Goal: Information Seeking & Learning: Find specific page/section

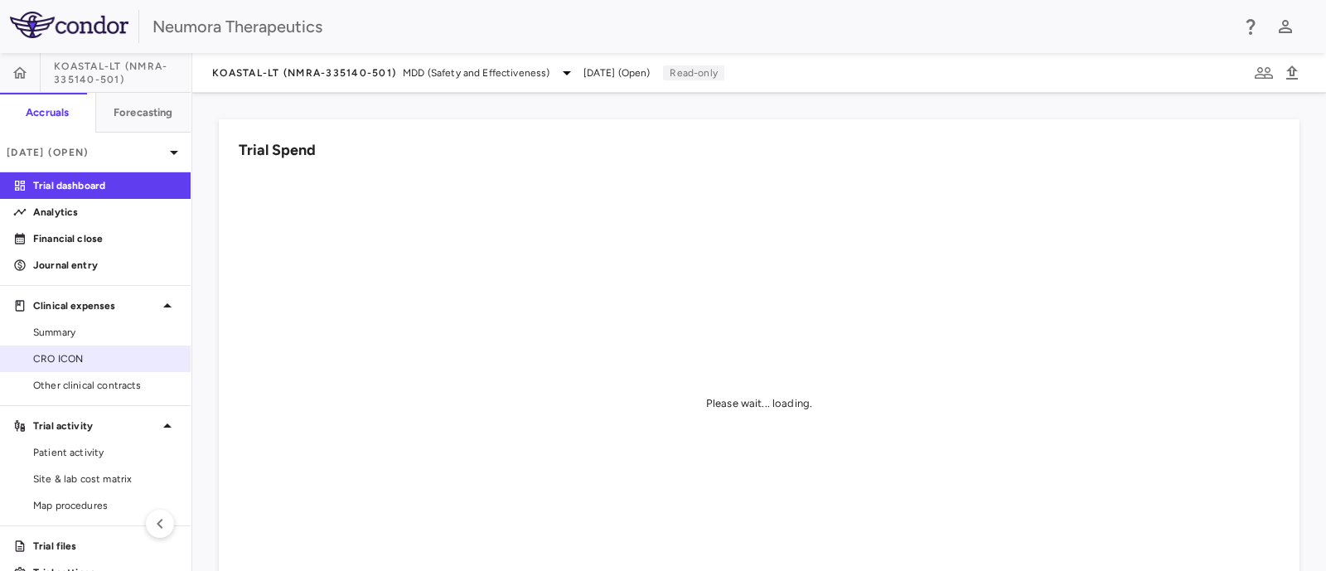
click at [36, 364] on span "CRO ICON" at bounding box center [105, 358] width 144 height 15
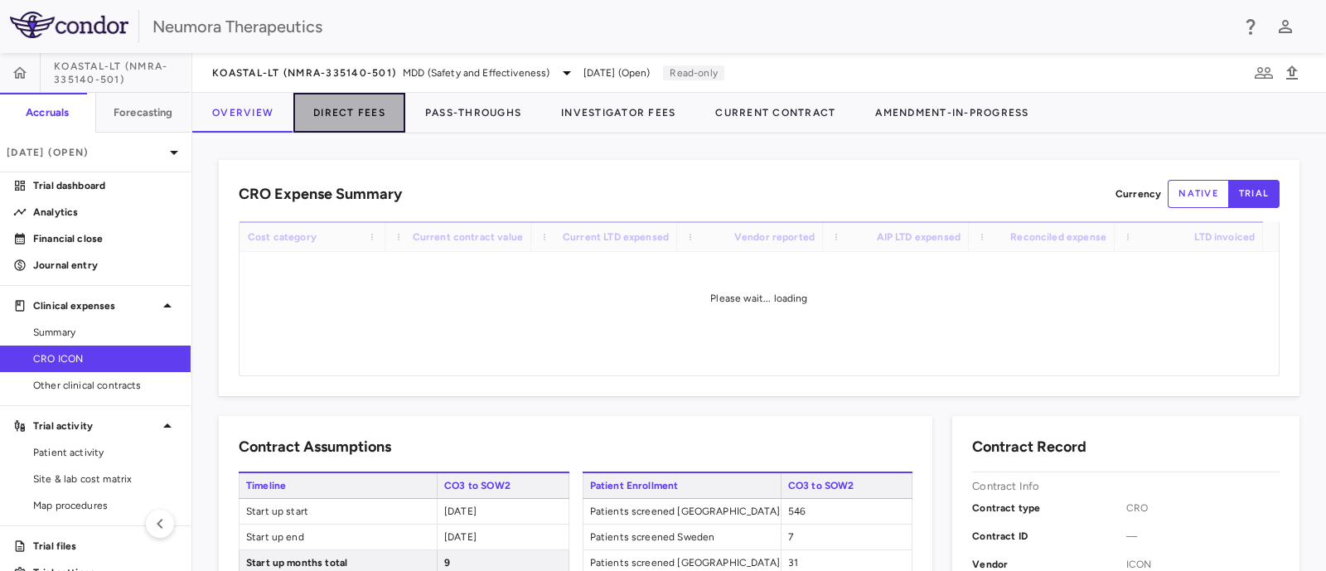
click at [337, 109] on button "Direct Fees" at bounding box center [349, 113] width 112 height 40
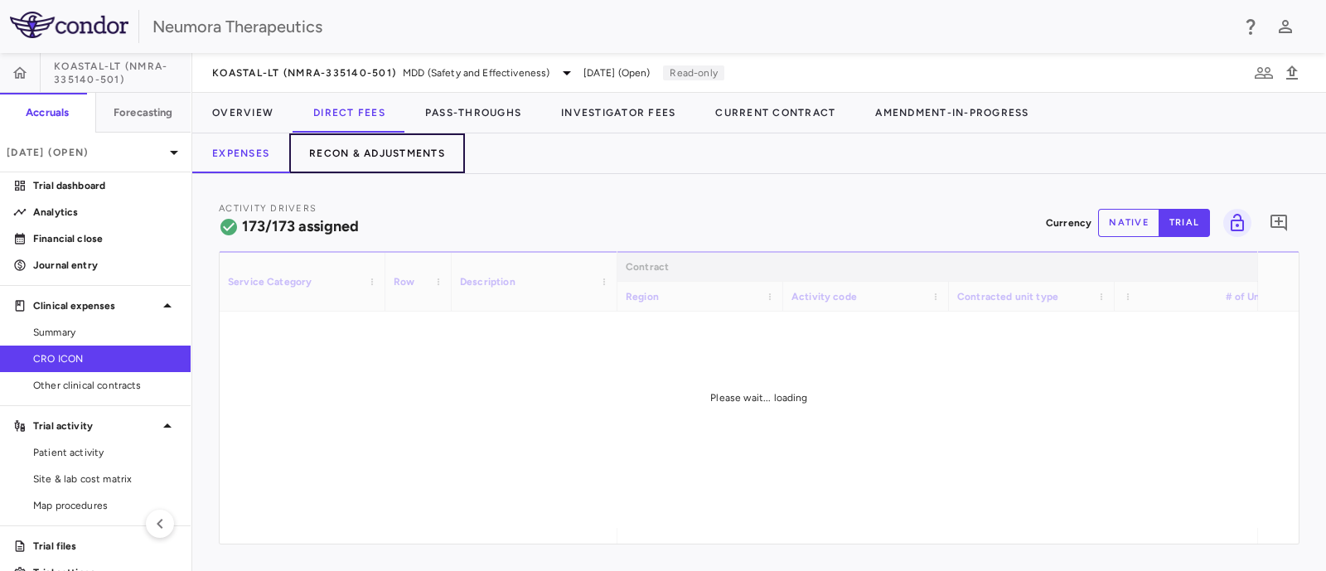
click at [368, 153] on button "Recon & Adjustments" at bounding box center [377, 153] width 176 height 40
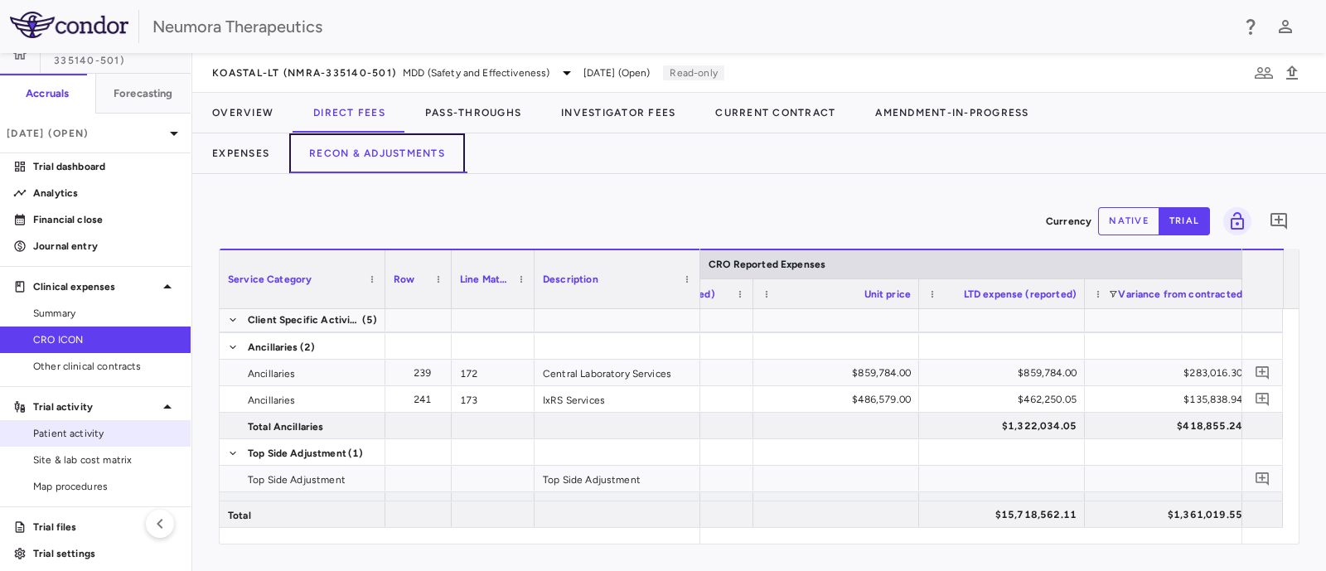
scroll to position [27, 0]
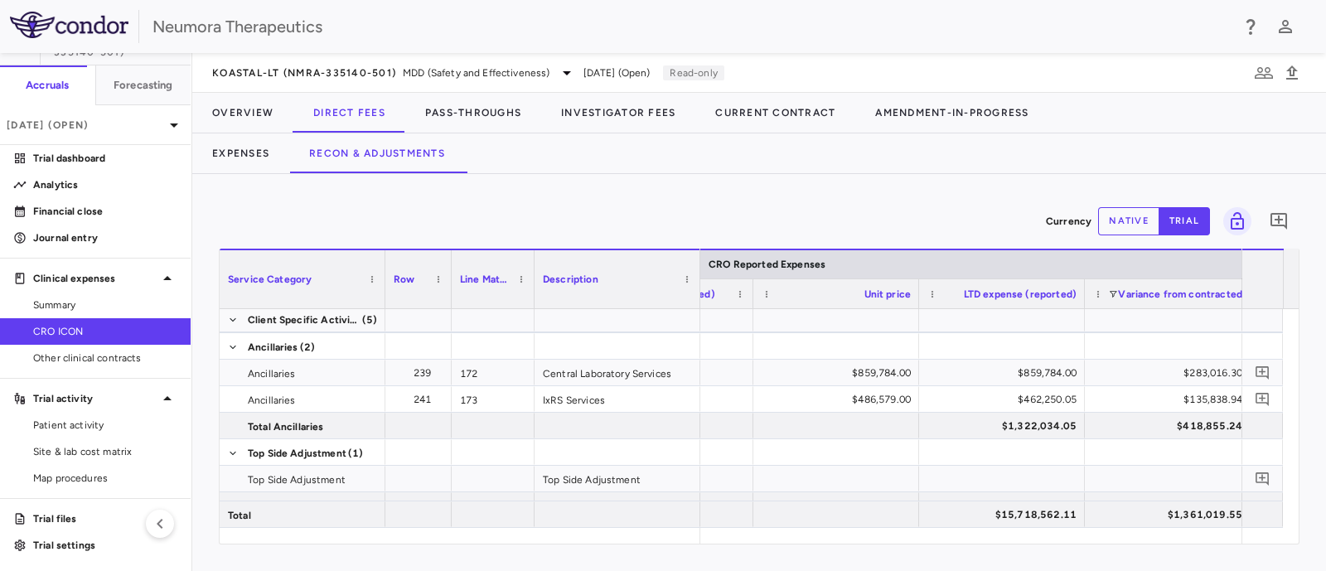
drag, startPoint x: 65, startPoint y: 513, endPoint x: 502, endPoint y: 253, distance: 509.2
click at [65, 513] on p "Trial files" at bounding box center [105, 518] width 144 height 15
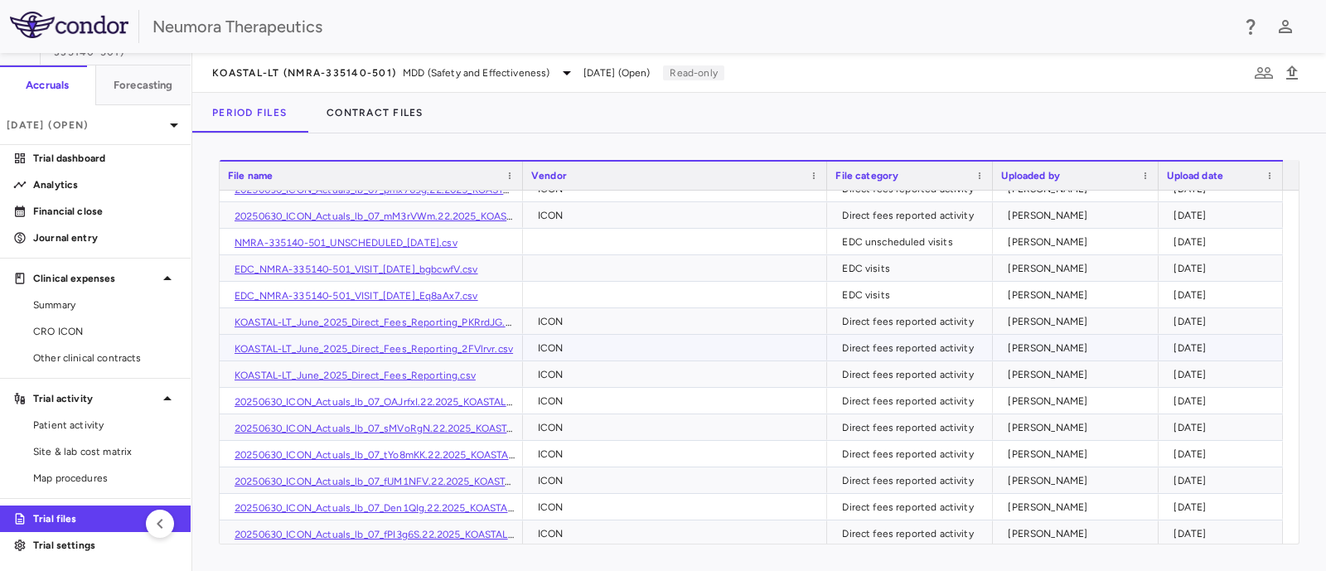
scroll to position [256, 0]
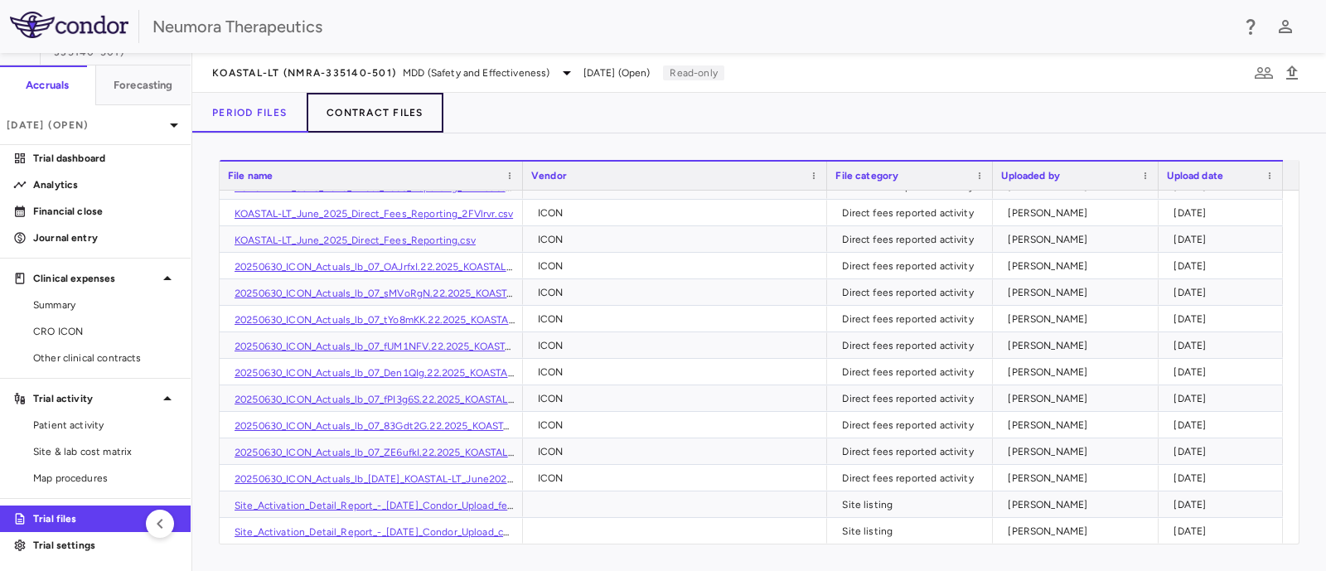
click at [381, 109] on button "Contract Files" at bounding box center [375, 113] width 137 height 40
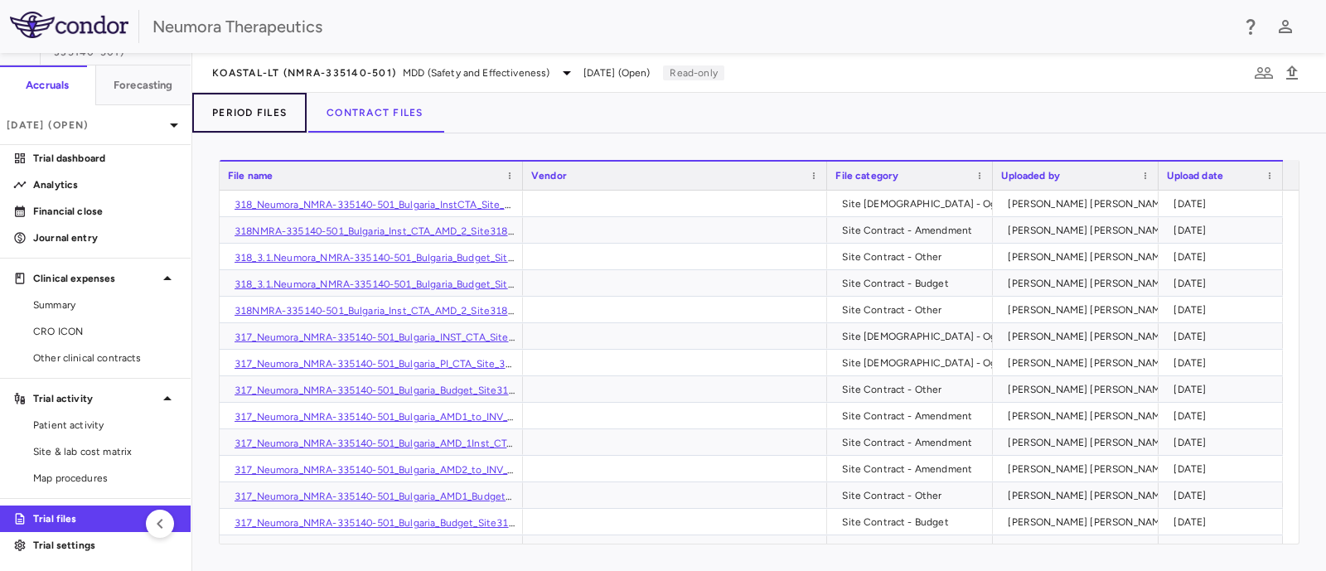
click at [243, 109] on button "Period Files" at bounding box center [249, 113] width 114 height 40
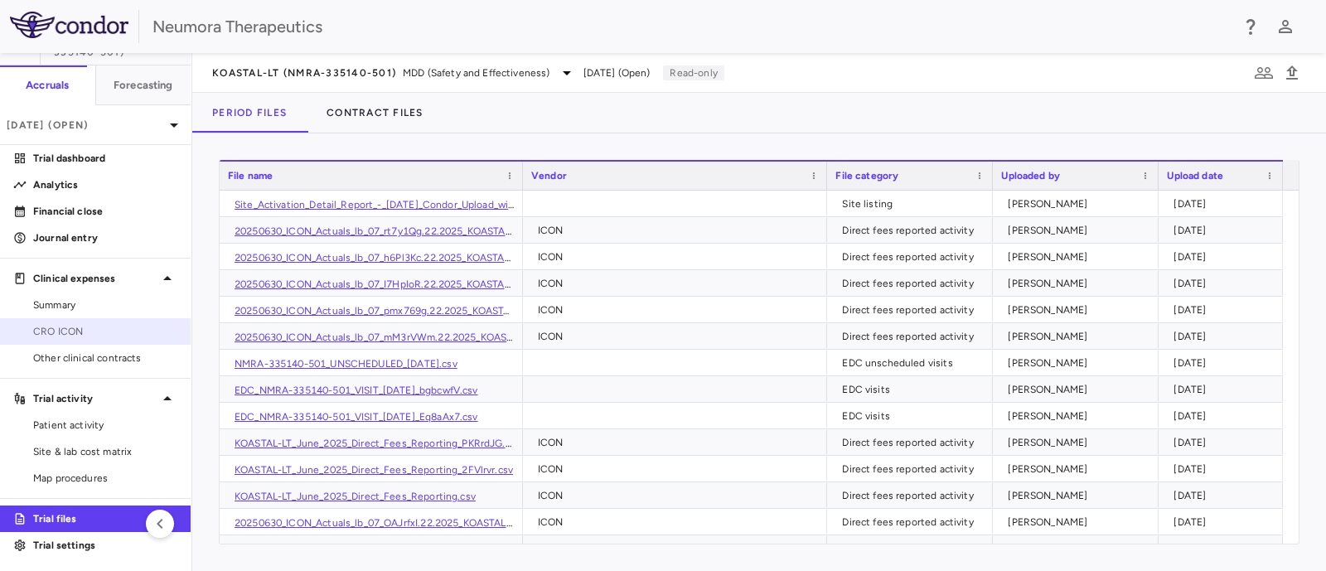
click at [75, 335] on span "CRO ICON" at bounding box center [105, 331] width 144 height 15
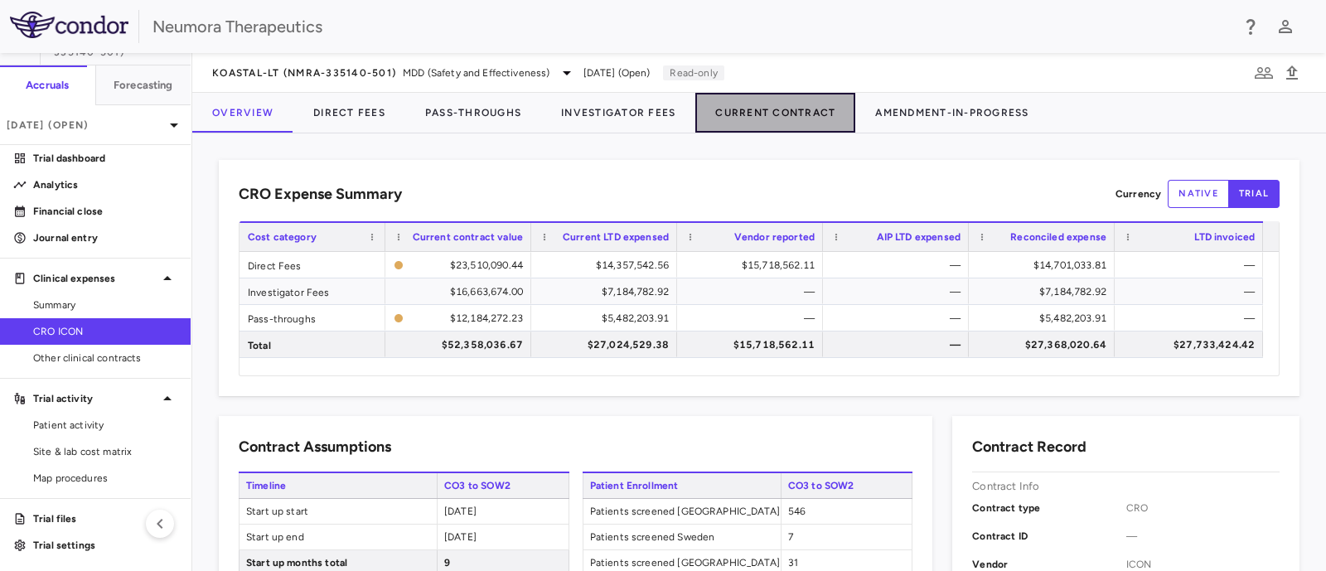
click at [792, 104] on button "Current Contract" at bounding box center [775, 113] width 160 height 40
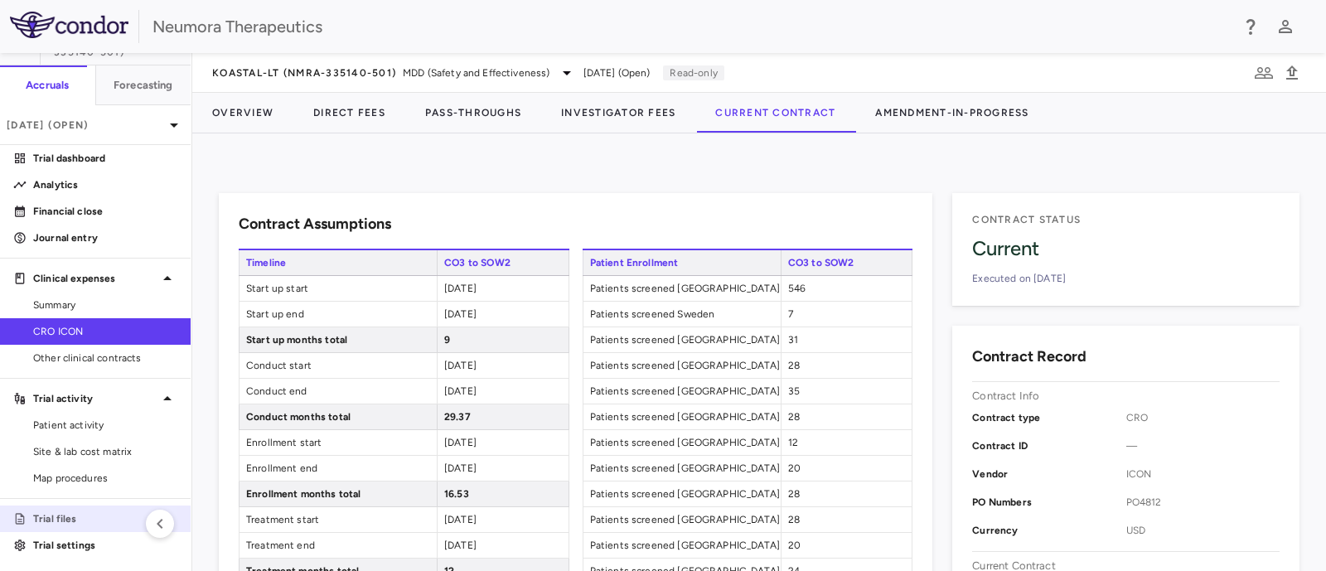
click at [66, 514] on p "Trial files" at bounding box center [105, 518] width 144 height 15
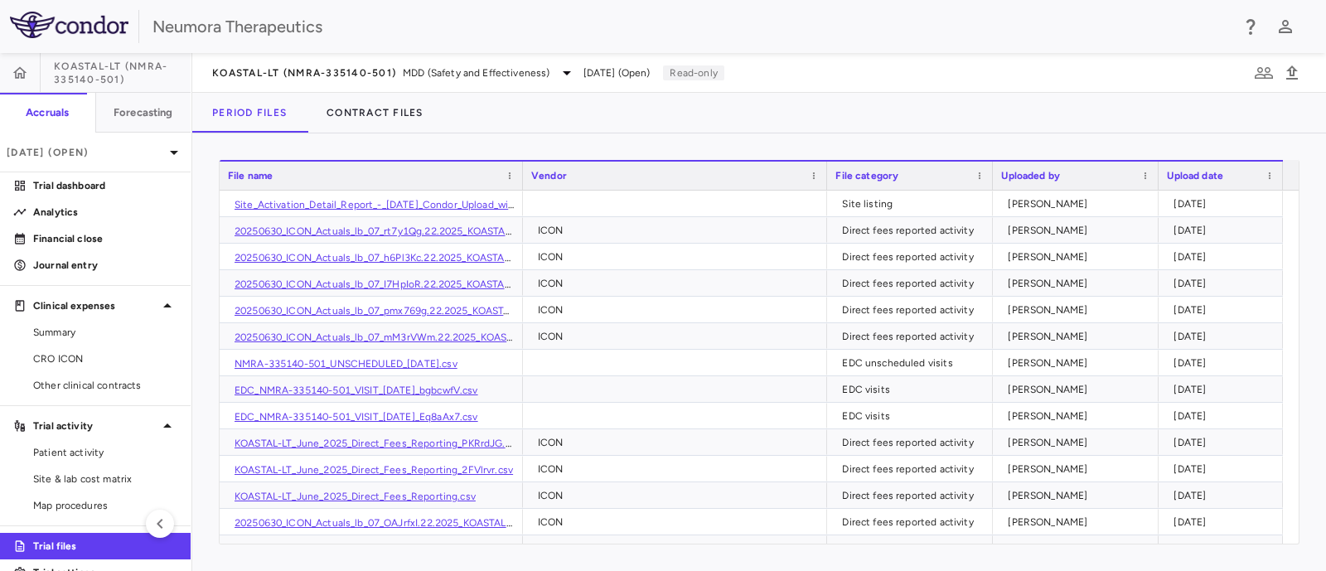
click at [139, 76] on span "KOASTAL-LT (NMRA-335140-501)" at bounding box center [122, 73] width 137 height 27
click at [17, 103] on button "Accruals" at bounding box center [47, 113] width 95 height 40
click at [75, 187] on p "Trial dashboard" at bounding box center [105, 185] width 144 height 15
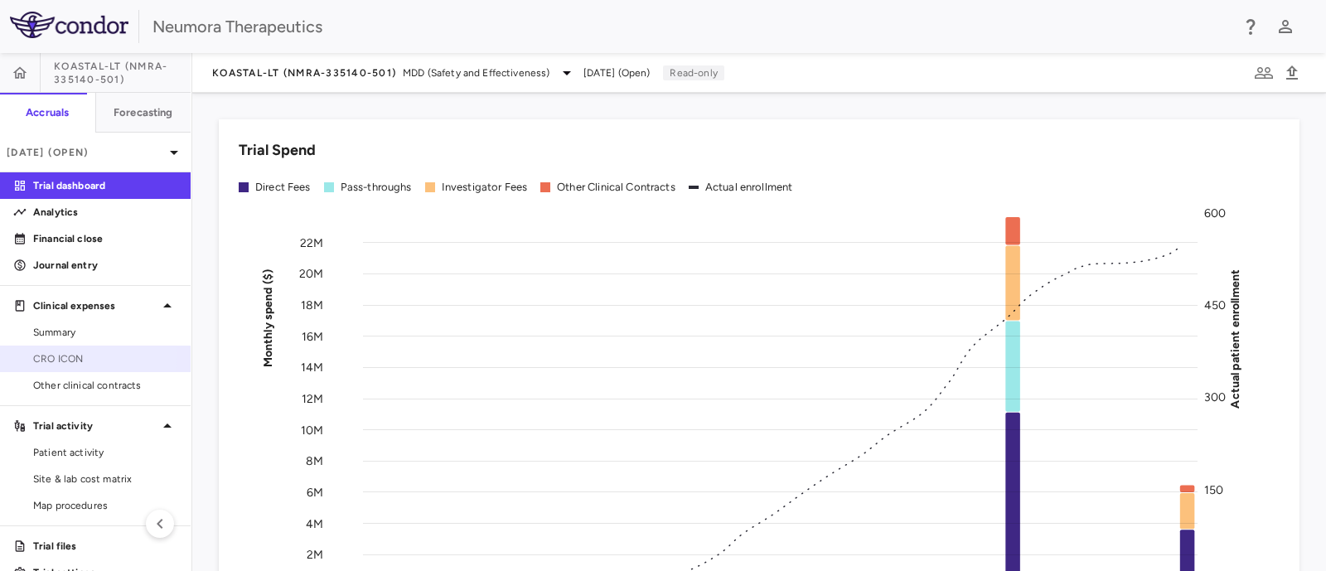
click at [66, 354] on span "CRO ICON" at bounding box center [105, 358] width 144 height 15
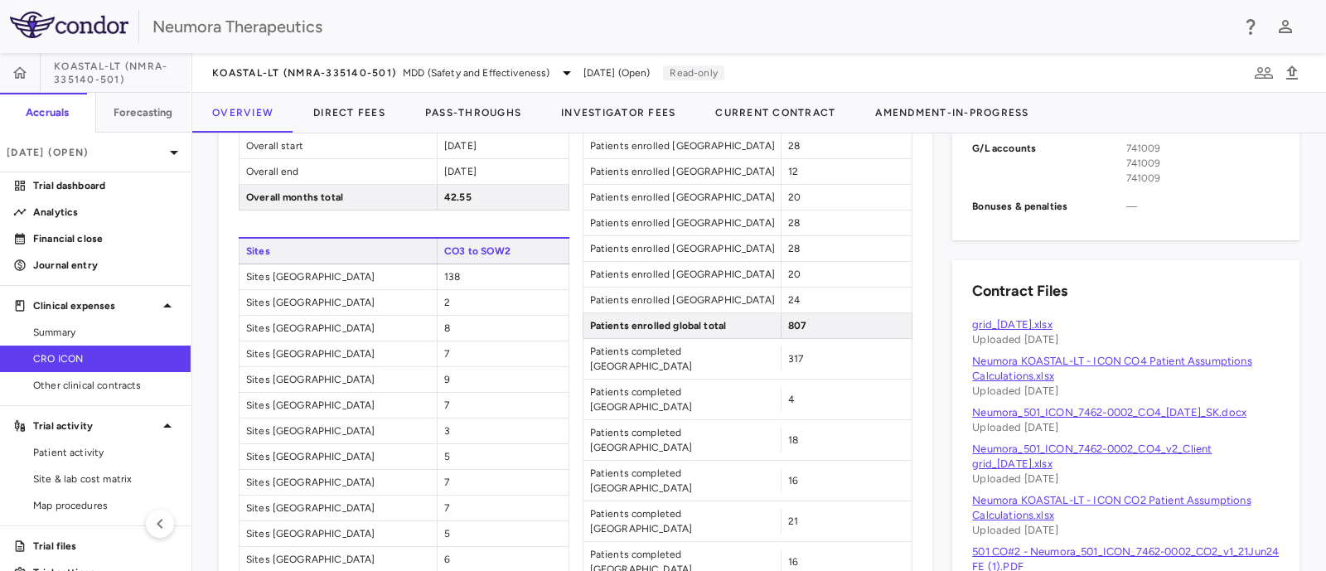
scroll to position [27, 0]
click at [405, 66] on span "MDD (Safety and Effectiveness)" at bounding box center [477, 72] width 148 height 15
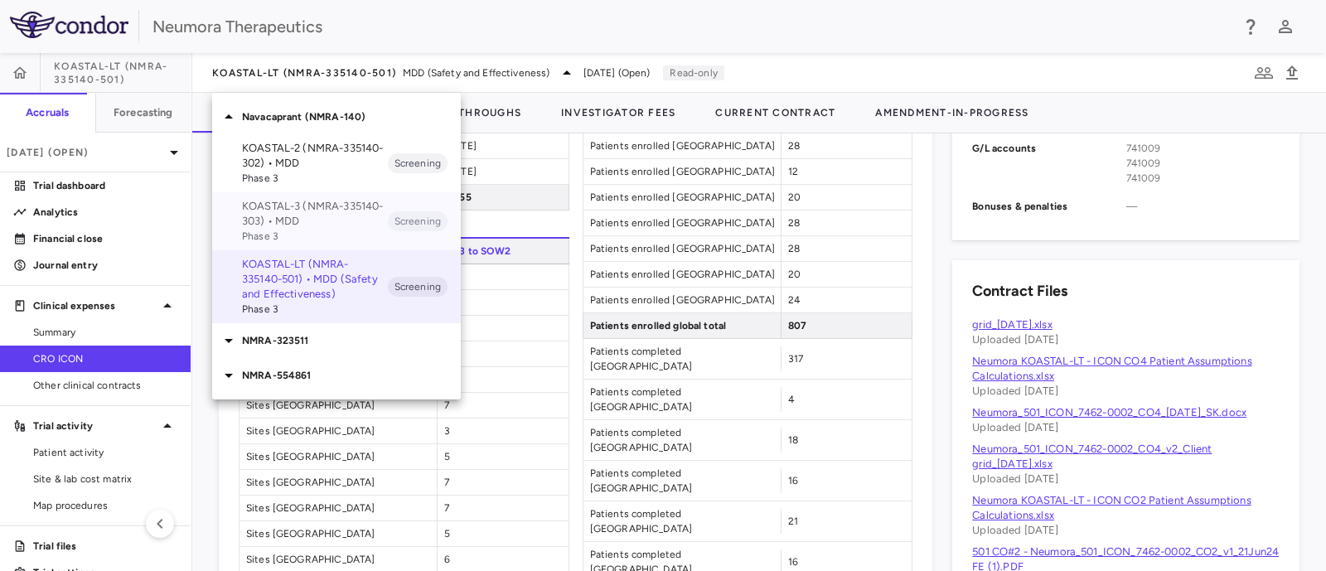
click at [299, 217] on p "KOASTAL-3 (NMRA-335140-303) • MDD" at bounding box center [315, 214] width 146 height 30
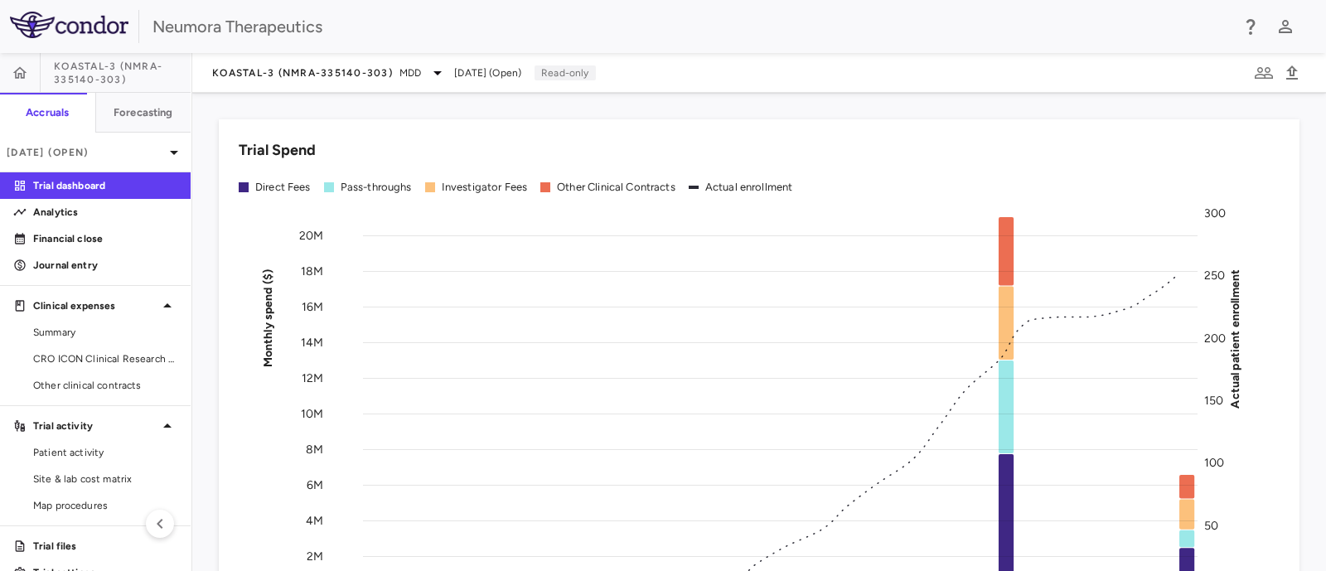
drag, startPoint x: 105, startPoint y: 354, endPoint x: 1084, endPoint y: 242, distance: 985.4
click at [106, 353] on span "CRO ICON Clinical Research Limited" at bounding box center [105, 358] width 144 height 15
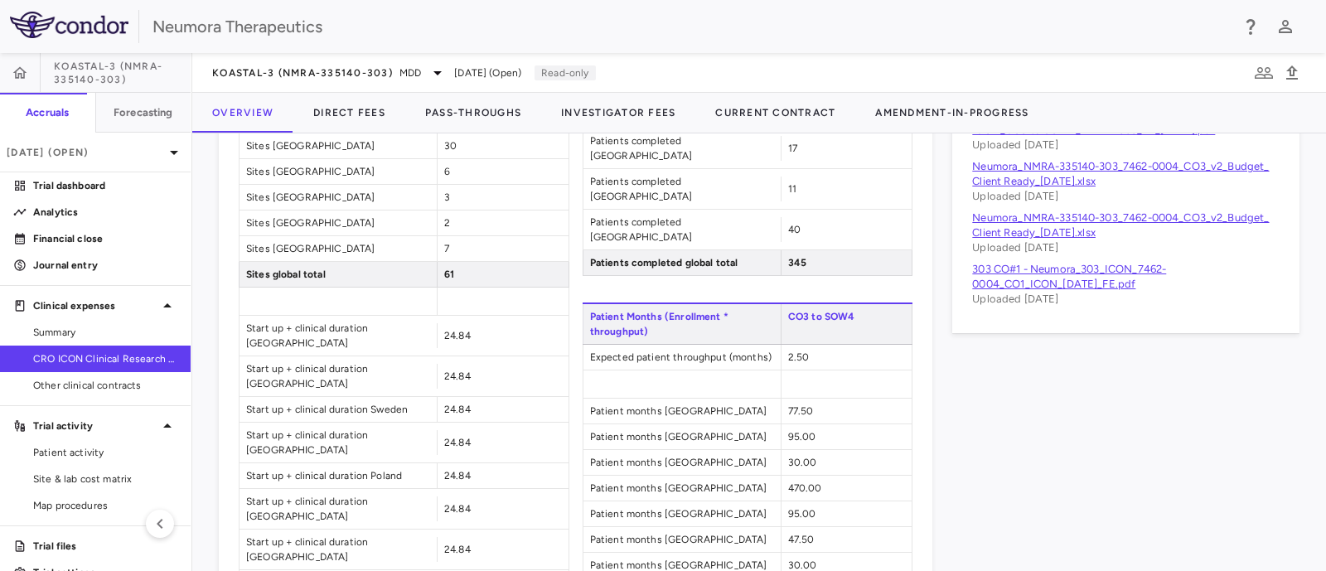
scroll to position [828, 0]
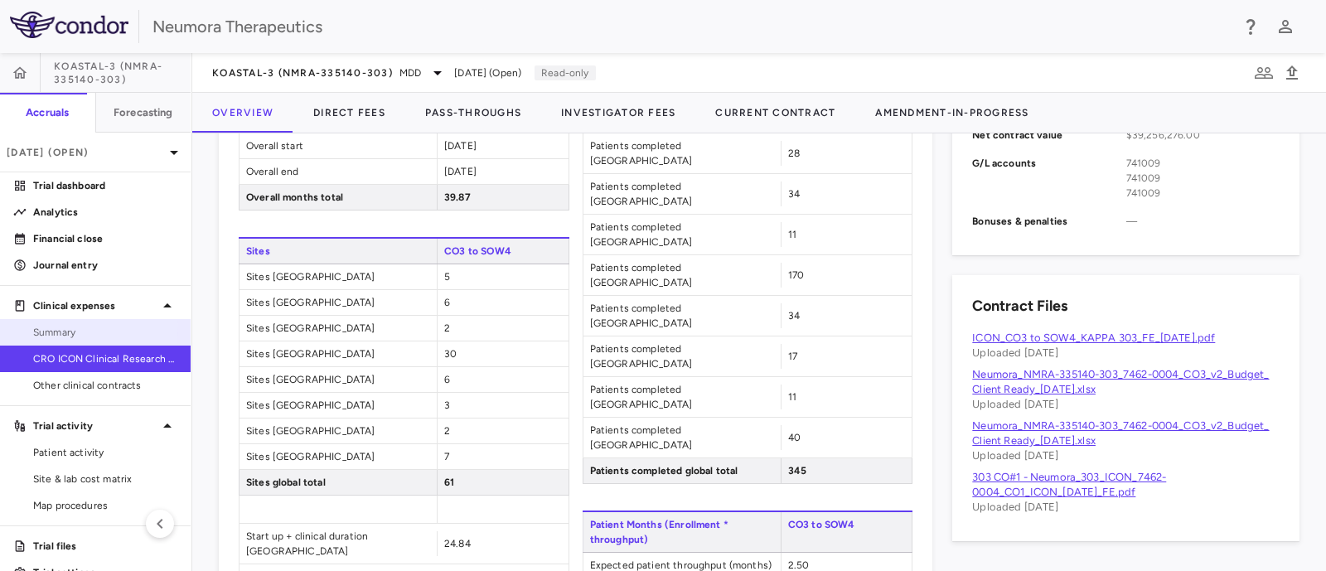
click at [73, 325] on span "Summary" at bounding box center [105, 332] width 144 height 15
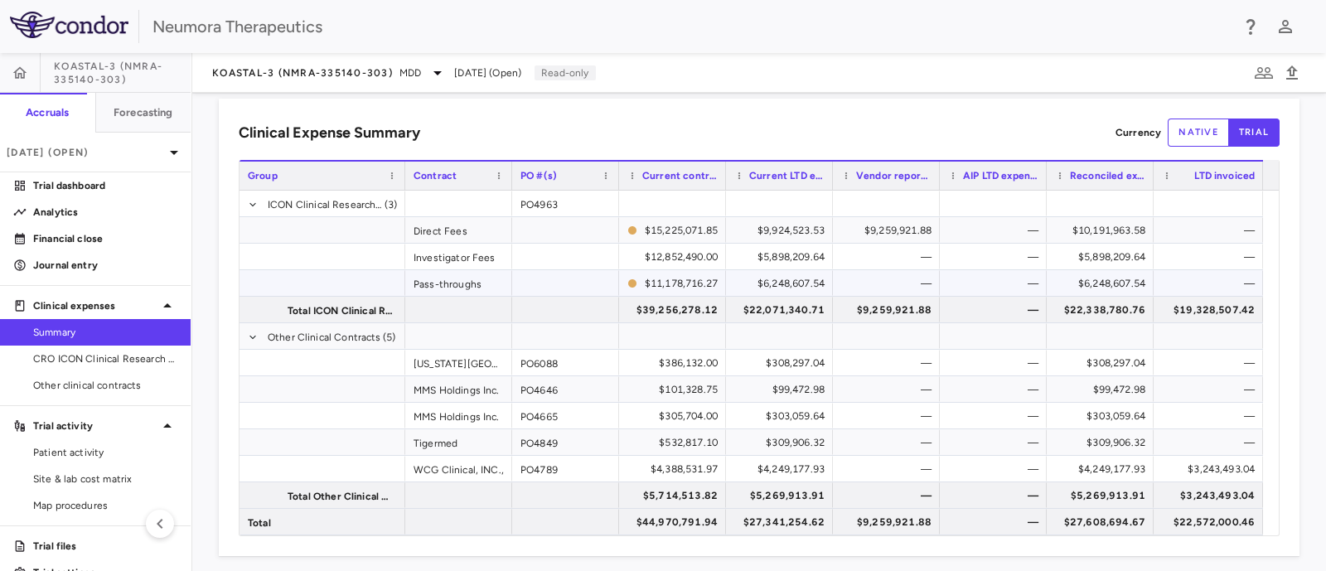
scroll to position [31, 0]
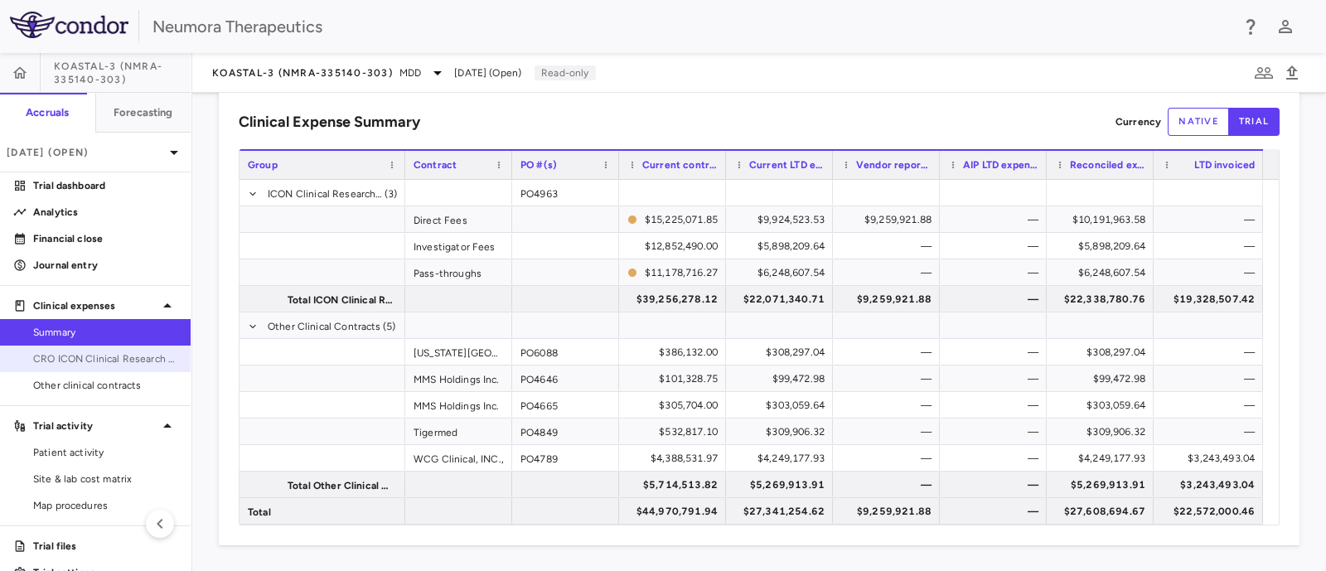
click at [46, 356] on span "CRO ICON Clinical Research Limited" at bounding box center [105, 358] width 144 height 15
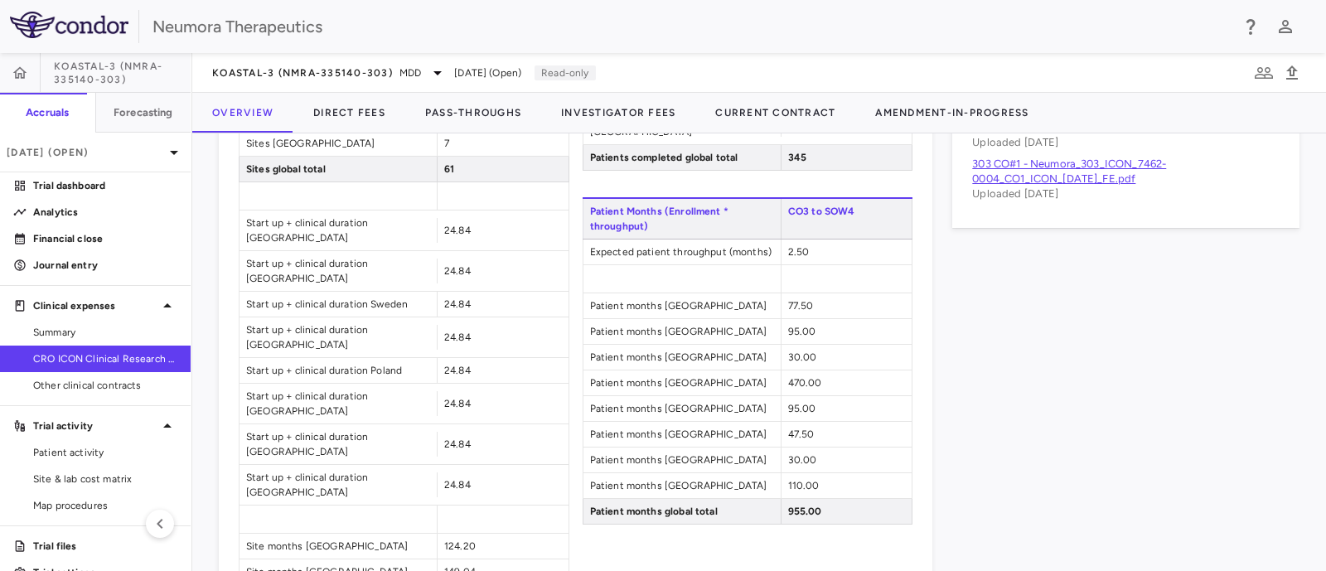
scroll to position [828, 0]
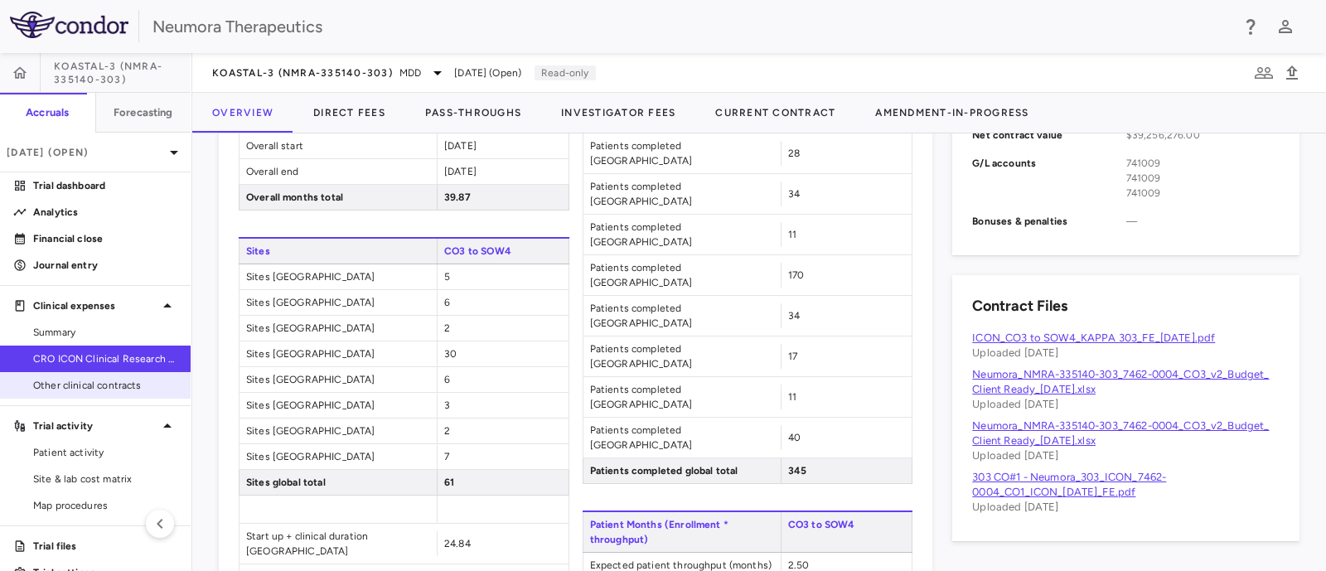
click at [86, 391] on span "Other clinical contracts" at bounding box center [105, 385] width 144 height 15
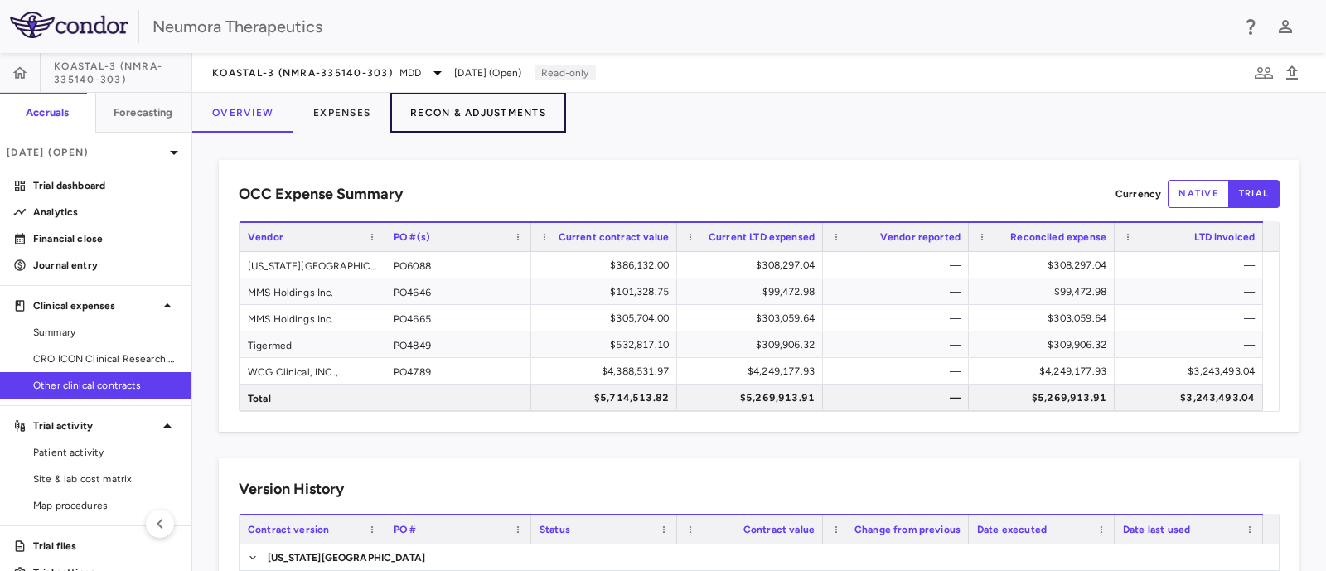
click at [477, 109] on button "Recon & Adjustments" at bounding box center [478, 113] width 176 height 40
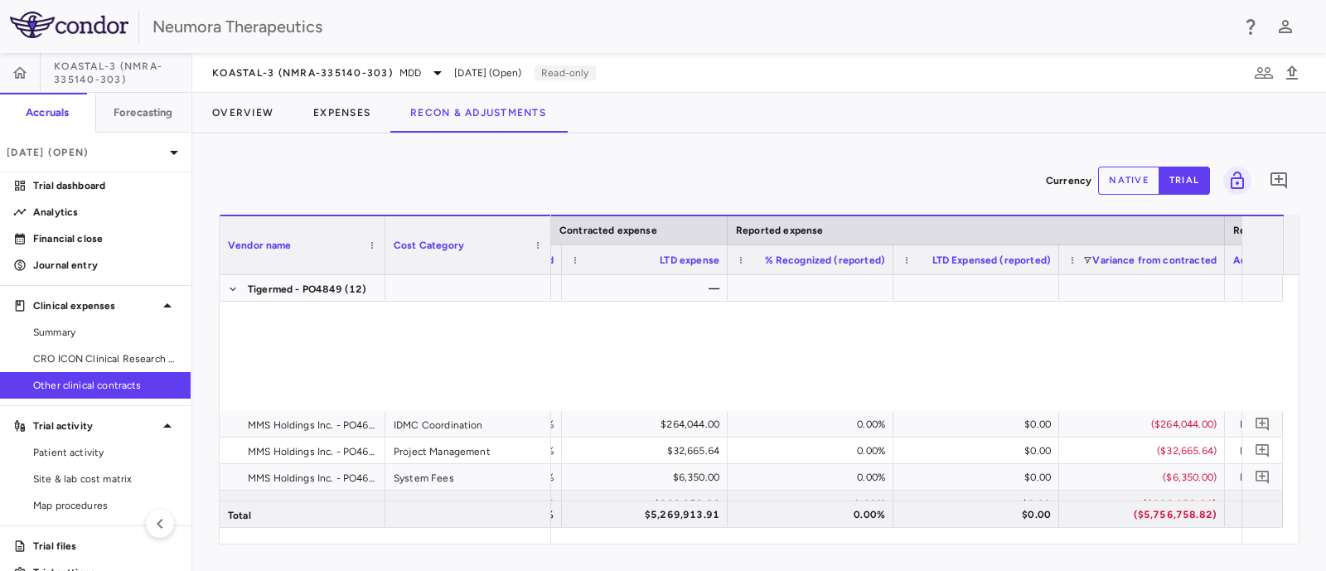
scroll to position [622, 0]
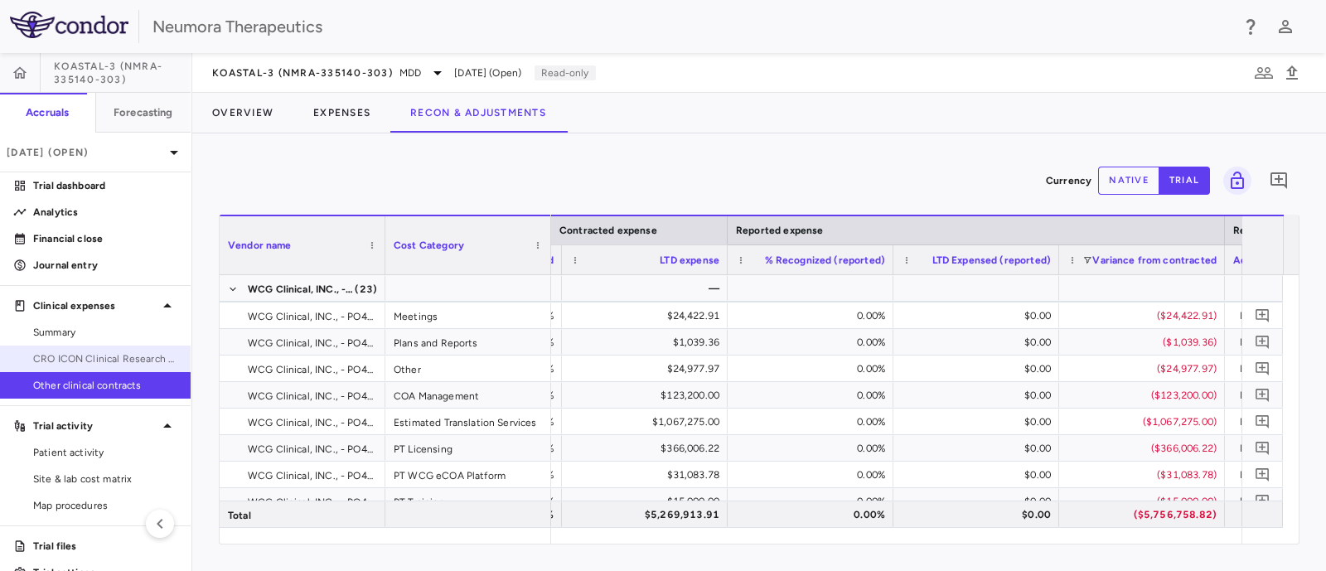
drag, startPoint x: 105, startPoint y: 347, endPoint x: 126, endPoint y: 348, distance: 20.7
click at [106, 347] on link "CRO ICON Clinical Research Limited" at bounding box center [95, 358] width 191 height 25
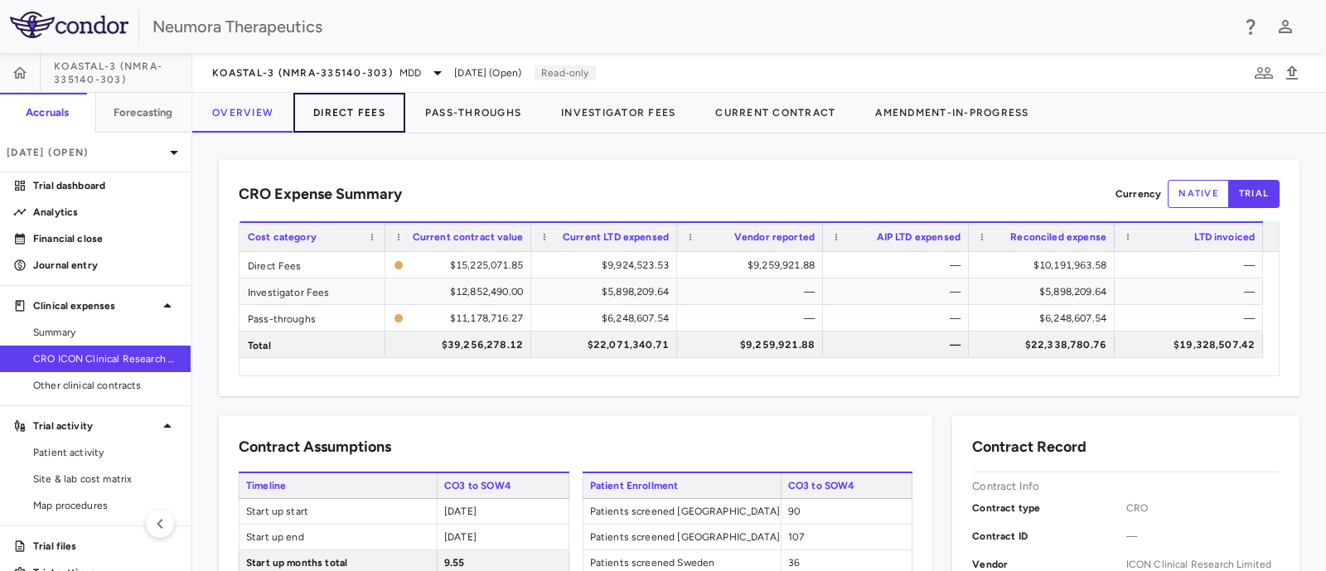
click at [369, 117] on button "Direct Fees" at bounding box center [349, 113] width 112 height 40
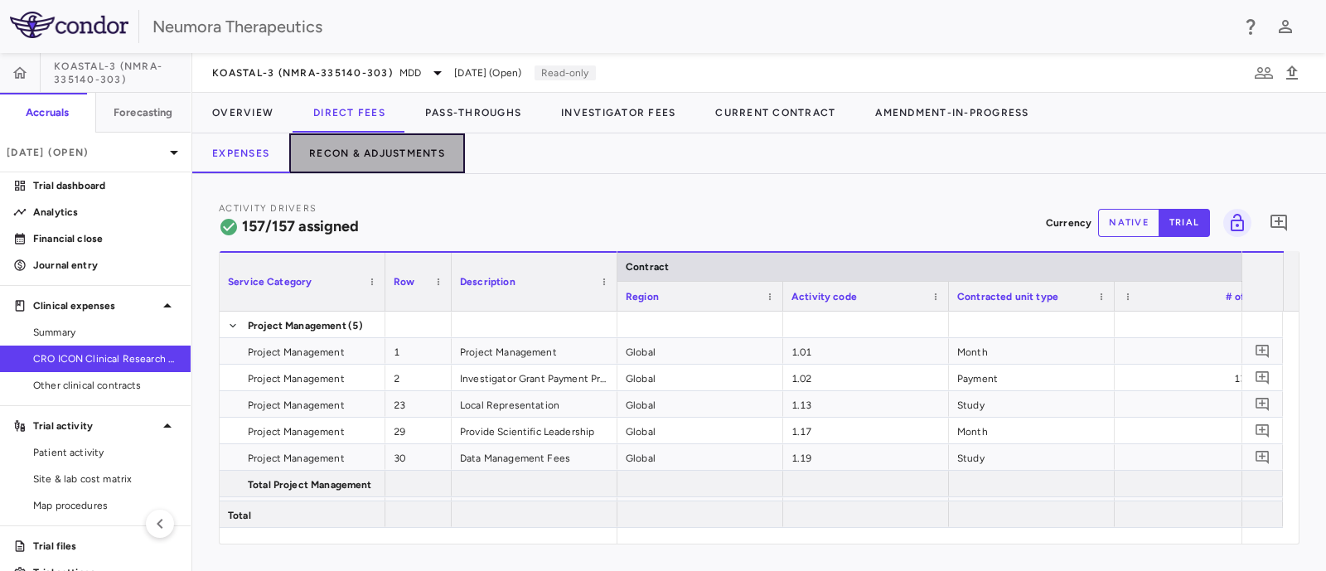
click at [342, 147] on button "Recon & Adjustments" at bounding box center [377, 153] width 176 height 40
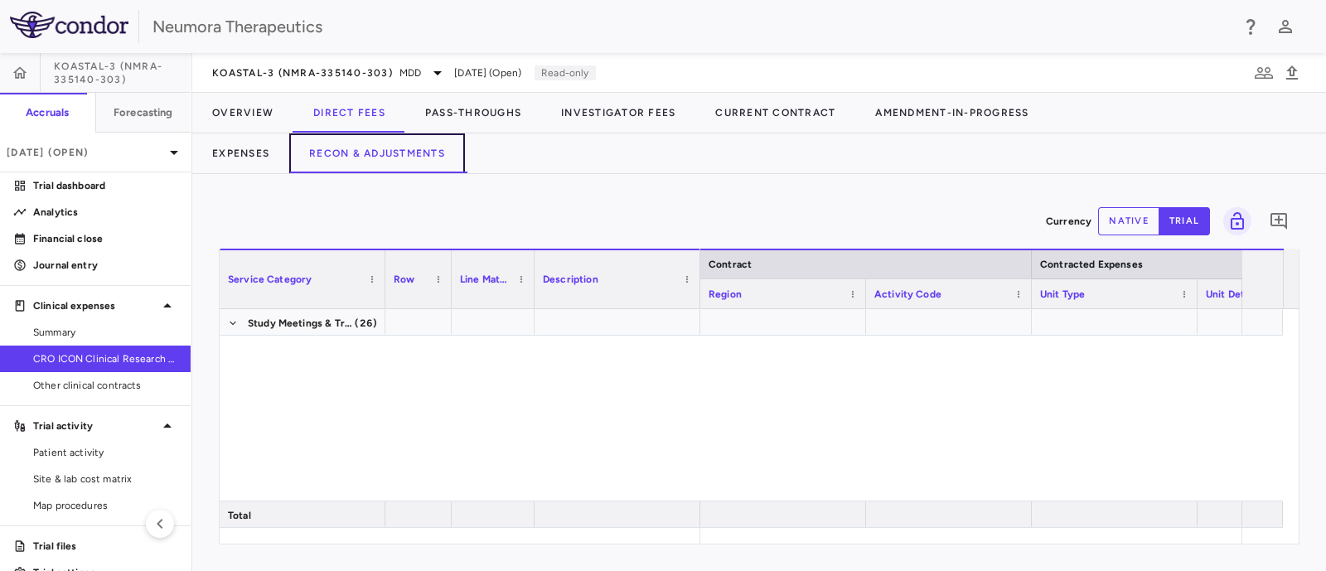
scroll to position [724, 0]
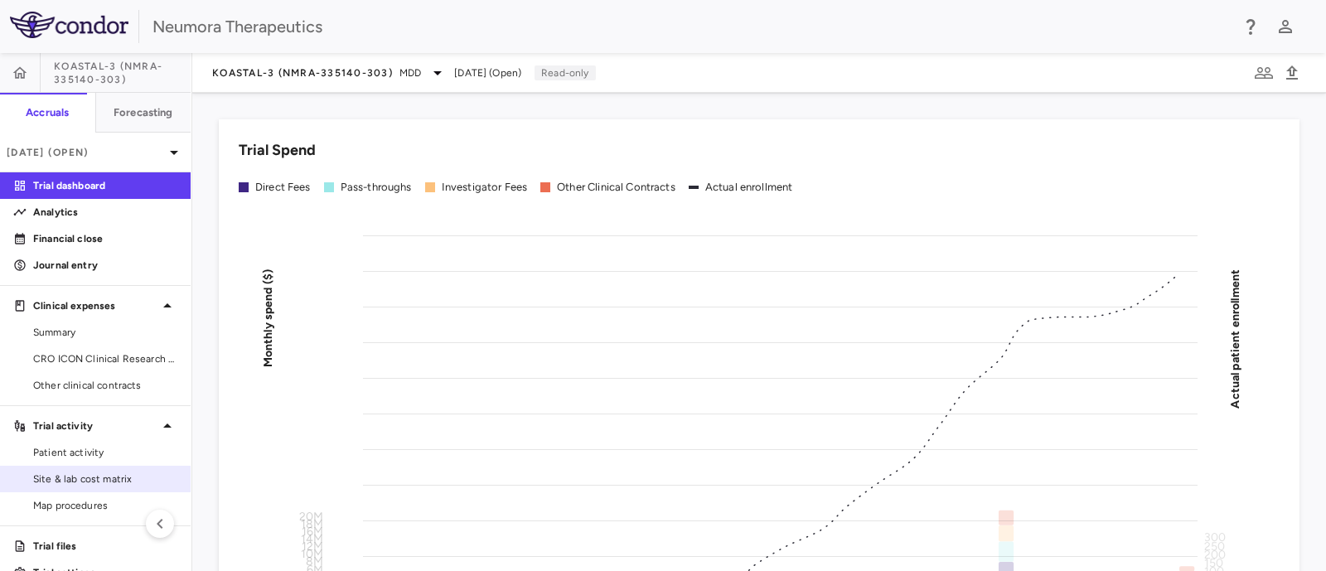
scroll to position [27, 0]
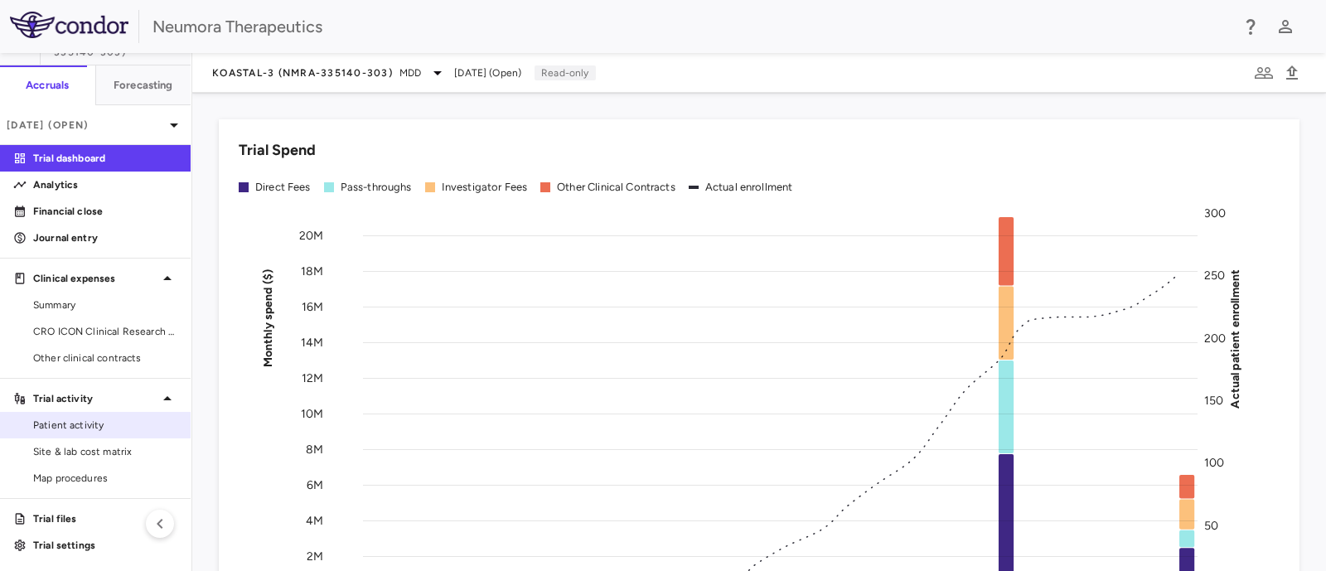
drag, startPoint x: 78, startPoint y: 508, endPoint x: 113, endPoint y: 428, distance: 87.6
click at [78, 508] on link "Trial files" at bounding box center [95, 518] width 191 height 25
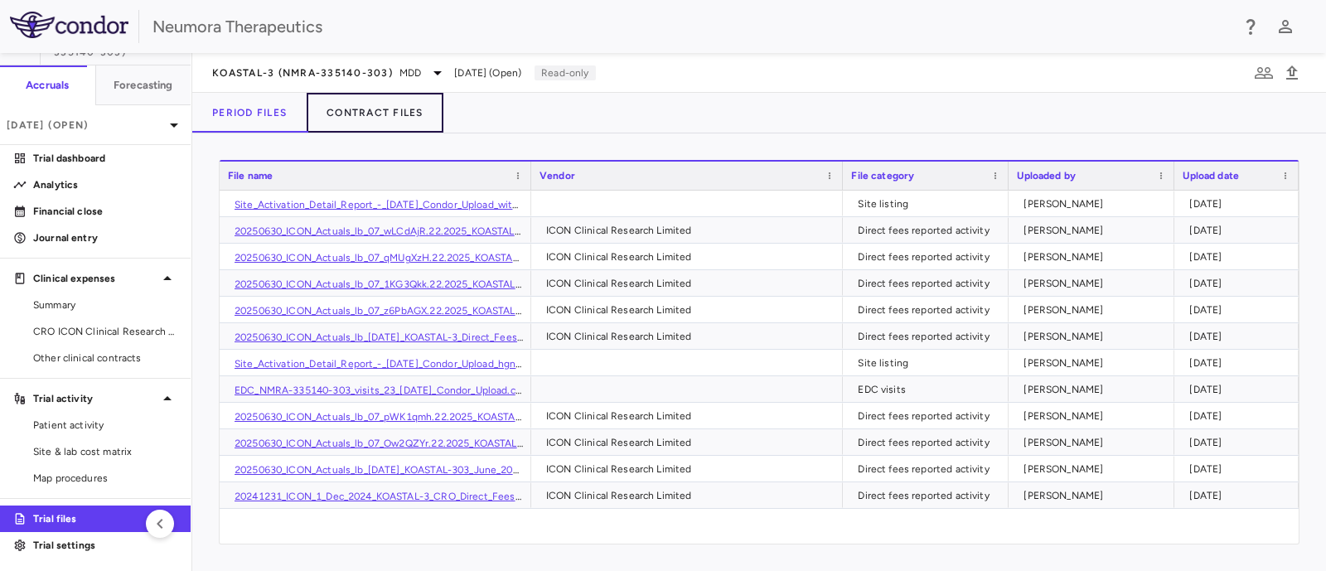
drag, startPoint x: 357, startPoint y: 104, endPoint x: 377, endPoint y: 137, distance: 38.7
click at [357, 104] on button "Contract Files" at bounding box center [375, 113] width 137 height 40
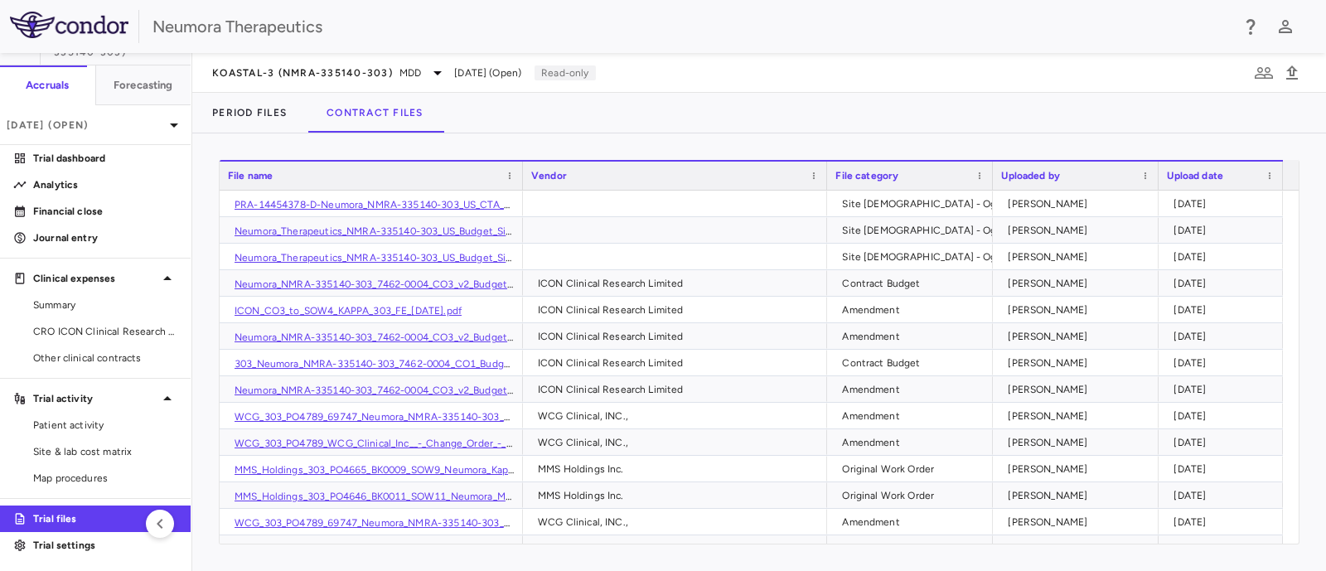
click at [331, 178] on div "File name" at bounding box center [364, 176] width 272 height 20
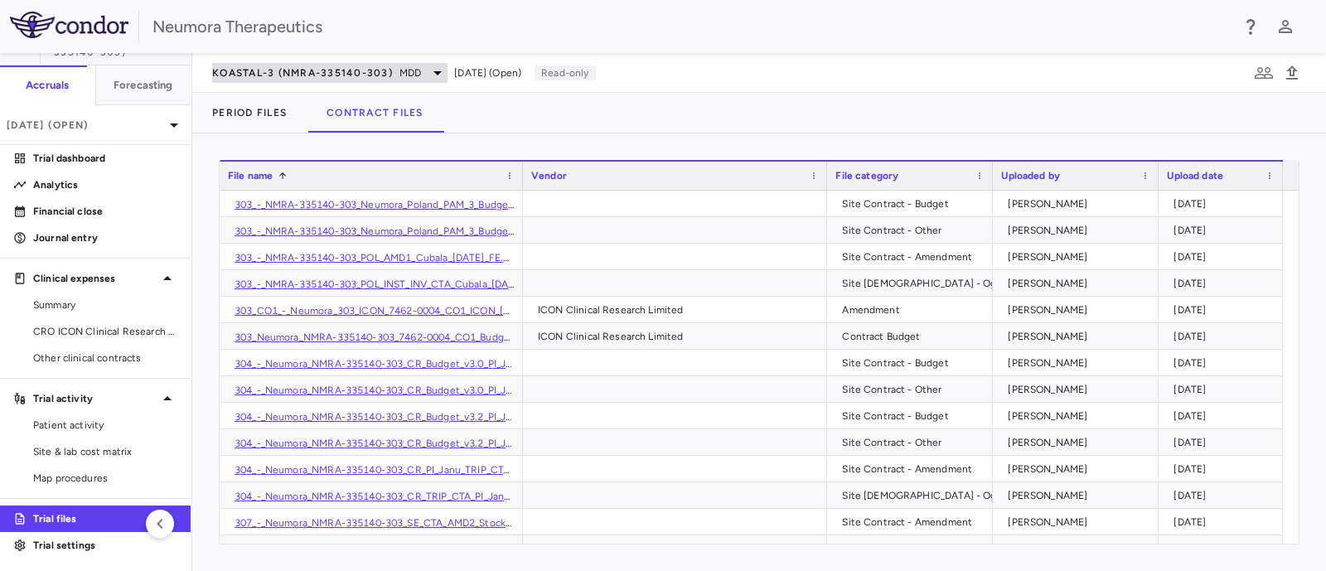
click at [398, 77] on div "KOASTAL-3 (NMRA-335140-303) MDD" at bounding box center [329, 73] width 235 height 20
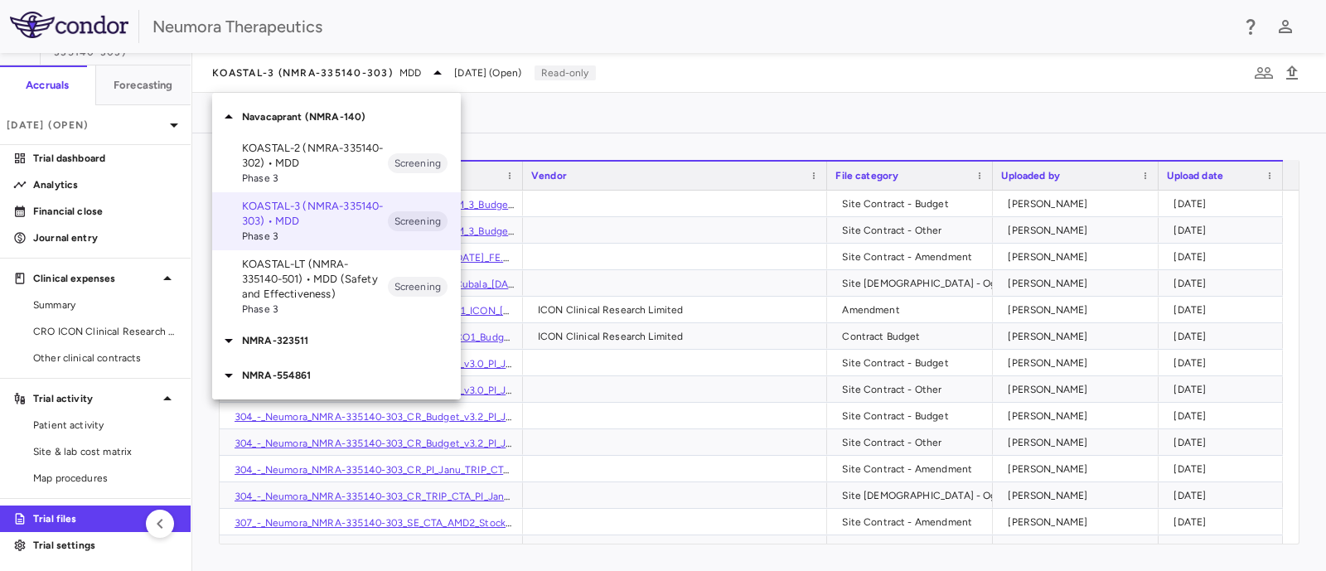
click at [274, 347] on p "NMRA-323511" at bounding box center [351, 340] width 219 height 15
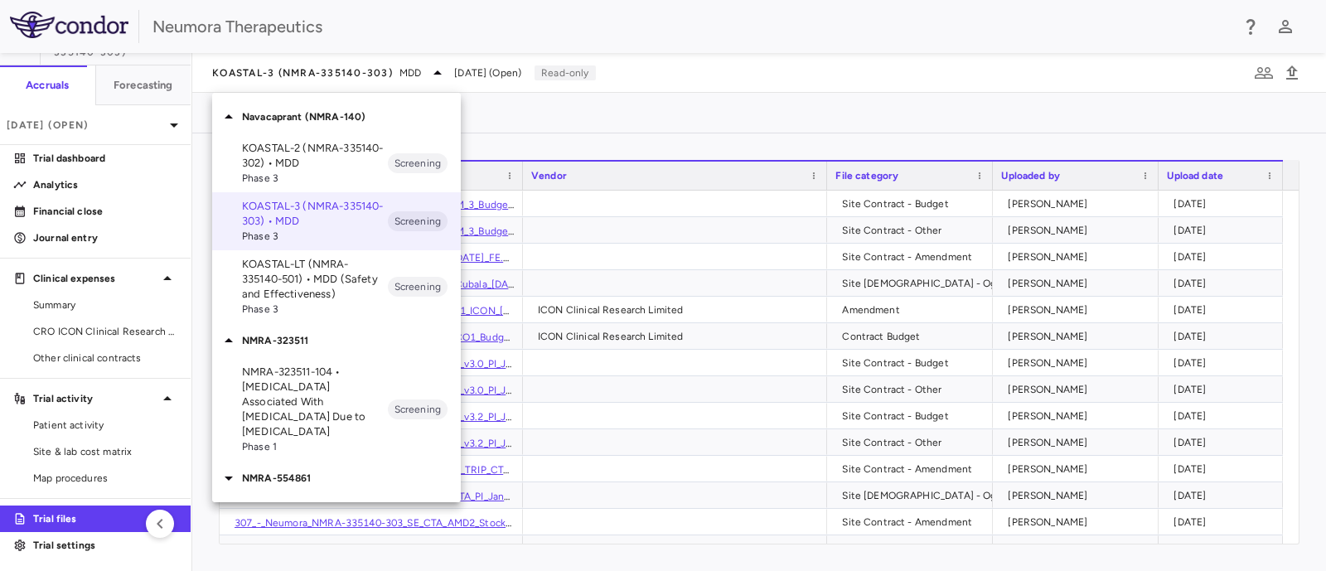
click at [274, 397] on p "NMRA-323511-104 • Agitation Associated With Dementia Due to Alzheimer's Disease" at bounding box center [315, 402] width 146 height 75
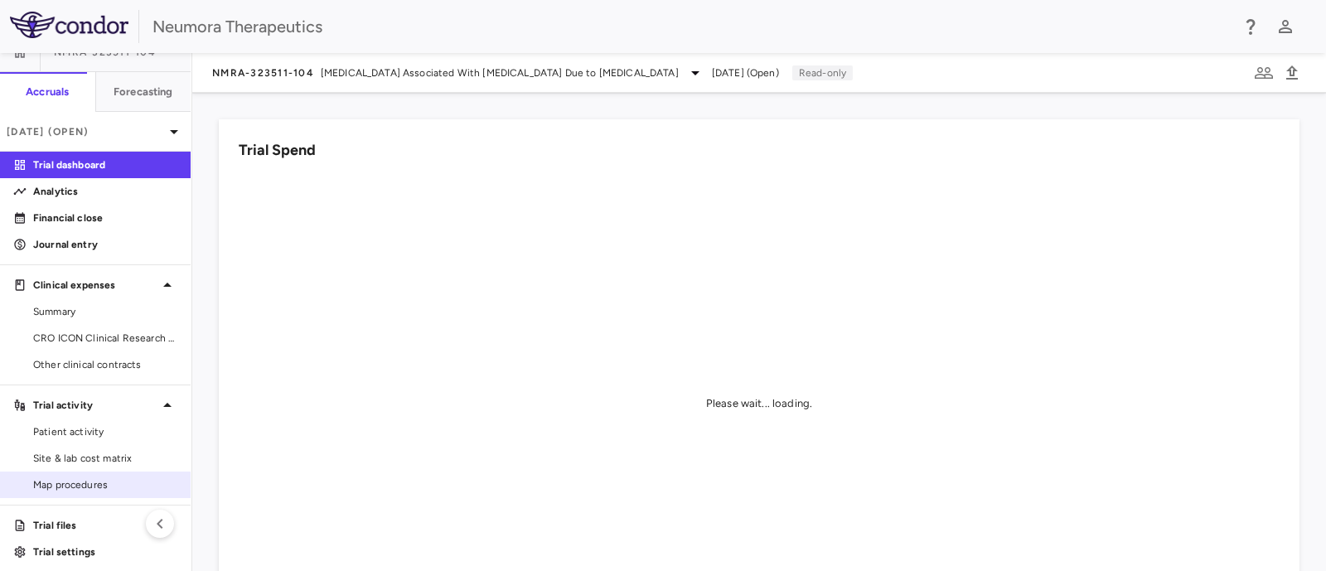
scroll to position [27, 0]
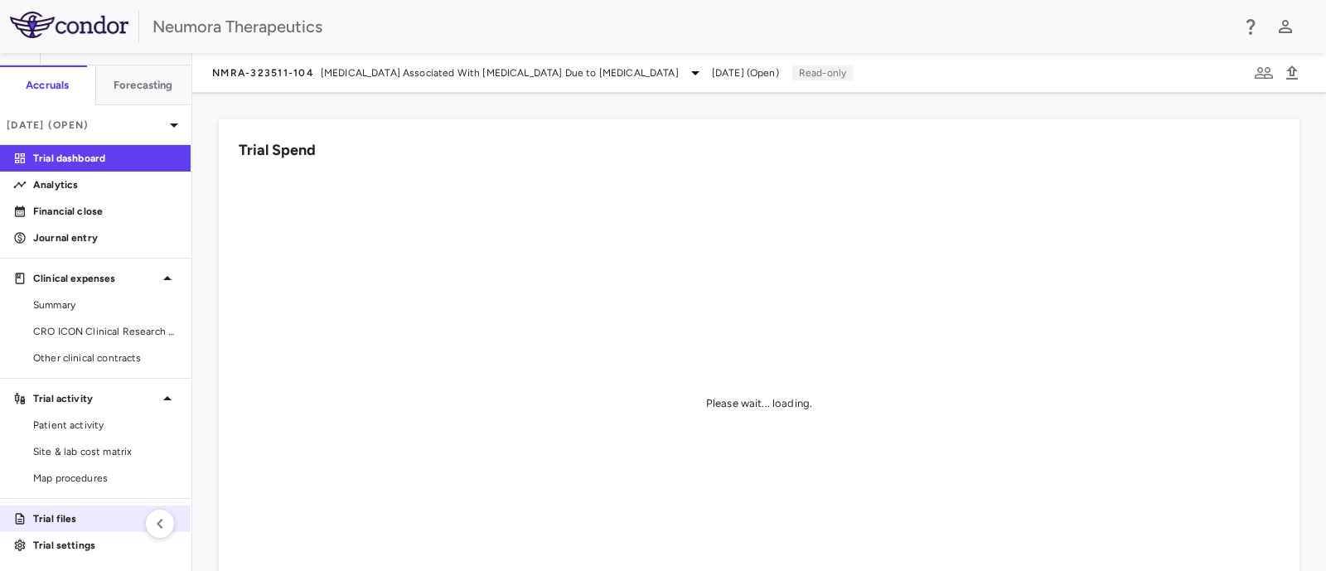
click at [63, 512] on p "Trial files" at bounding box center [105, 518] width 144 height 15
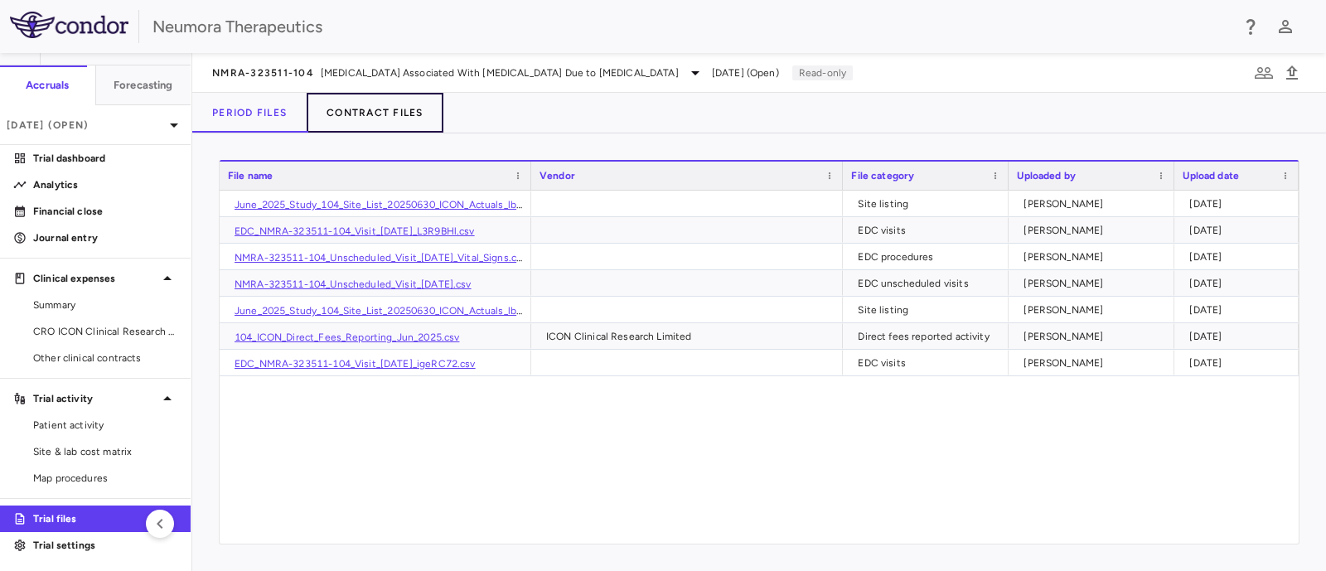
click at [380, 109] on button "Contract Files" at bounding box center [375, 113] width 137 height 40
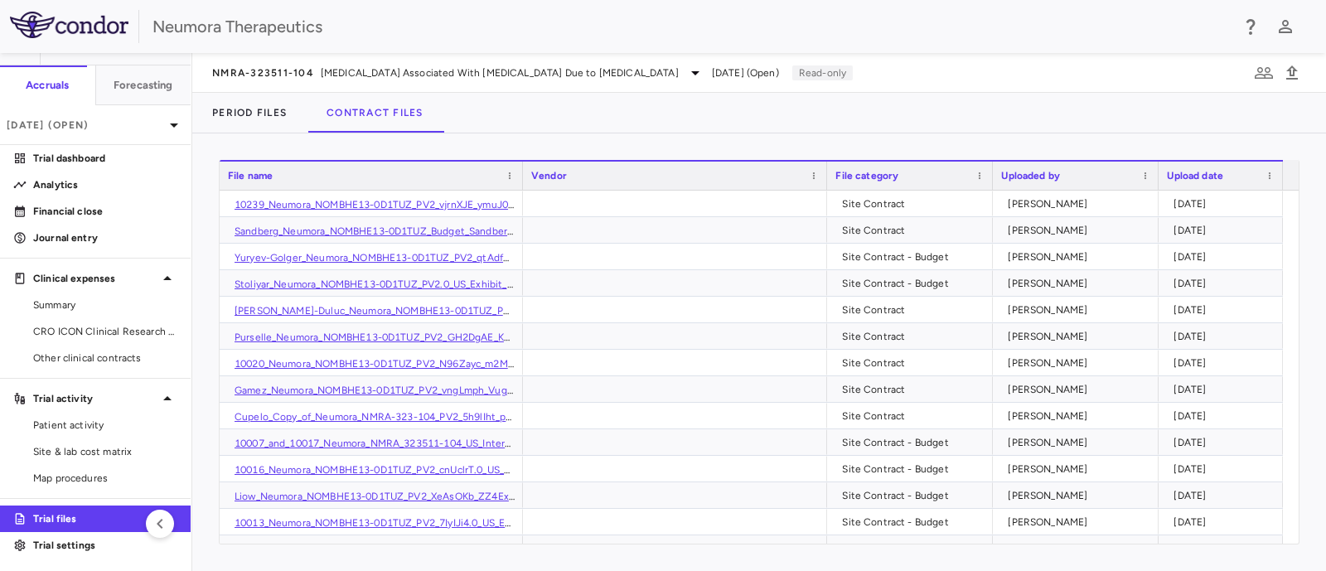
click at [274, 182] on div "File name" at bounding box center [364, 176] width 272 height 20
click at [299, 389] on link "10003_NMRA-323511-104_USA_CTA_PI_Calle_Finlay_Med_Greenacres_24oct023_FE.pdf" at bounding box center [440, 391] width 410 height 12
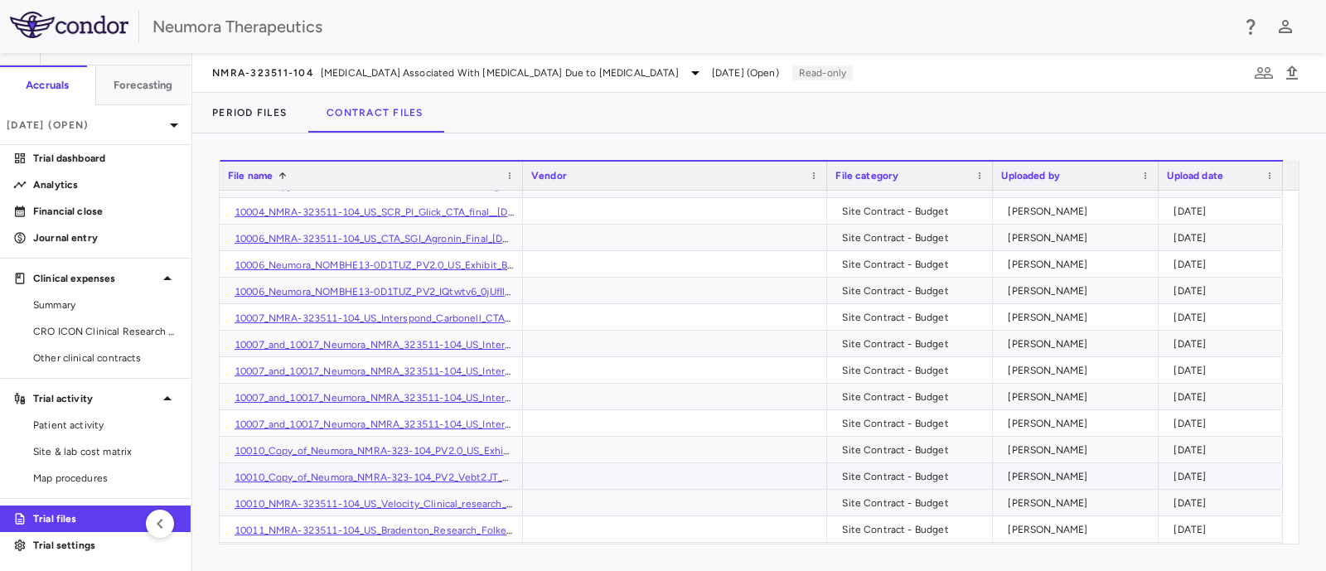
scroll to position [724, 0]
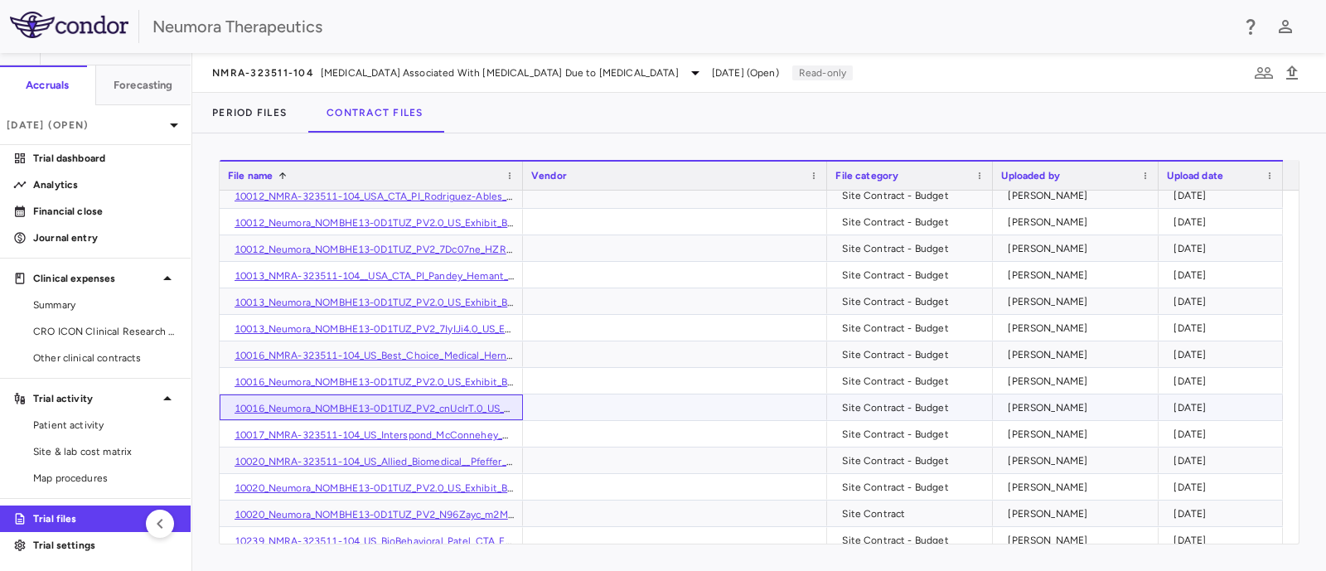
click at [356, 408] on link "10016_Neumora_NOMBHE13-0D1TUZ_PV2_cnUclrT.0_US_Exhibit_B_Budget_final_29Oct24_C…" at bounding box center [494, 409] width 518 height 12
